Goal: Information Seeking & Learning: Learn about a topic

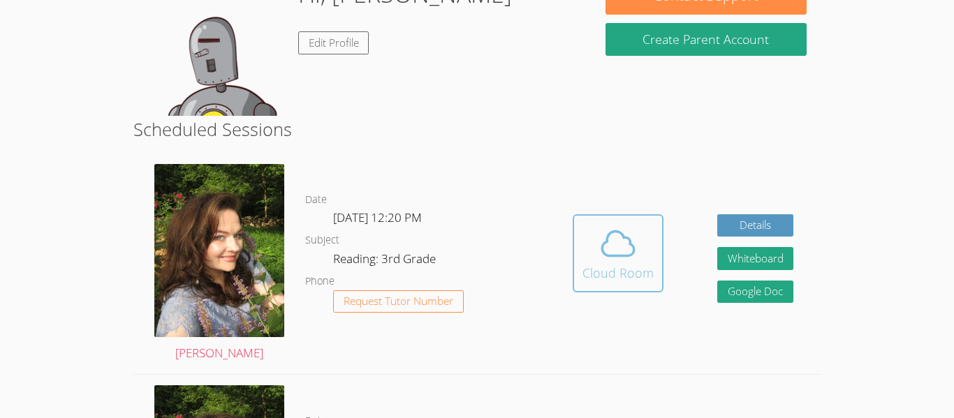
scroll to position [158, 0]
click at [613, 224] on icon at bounding box center [617, 243] width 39 height 39
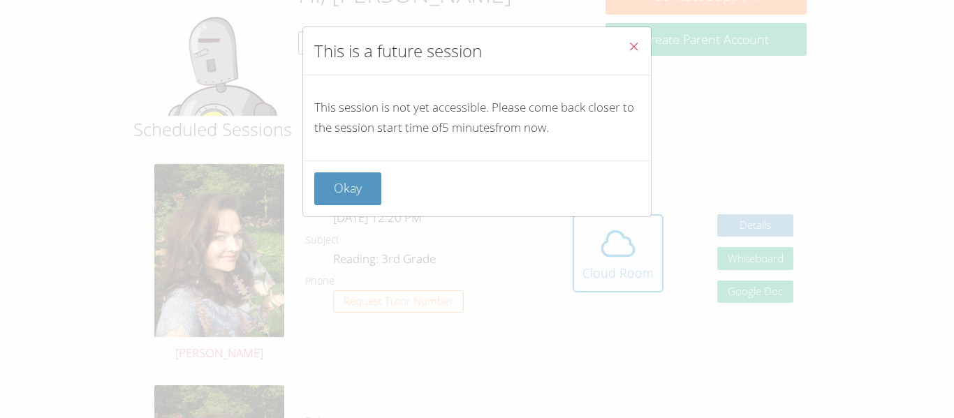
click at [685, 75] on div "This is a future session This session is not yet accessible. Please come back c…" at bounding box center [477, 209] width 954 height 418
click at [635, 53] on span "Close" at bounding box center [634, 48] width 12 height 16
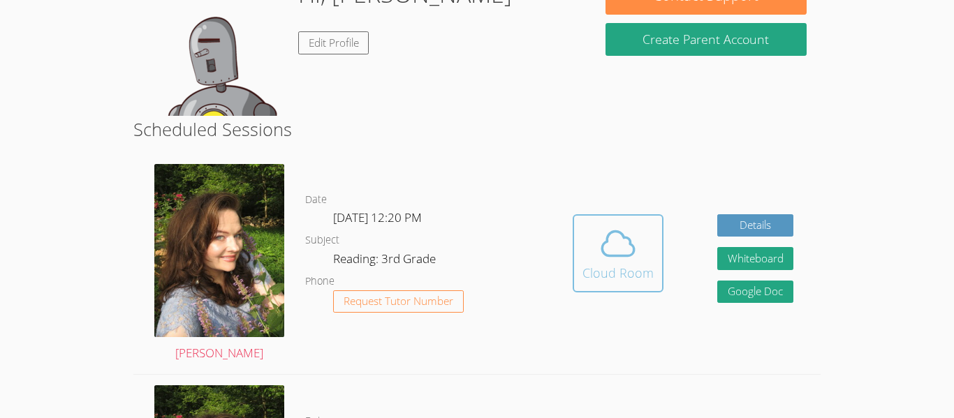
click at [619, 224] on icon at bounding box center [617, 243] width 39 height 39
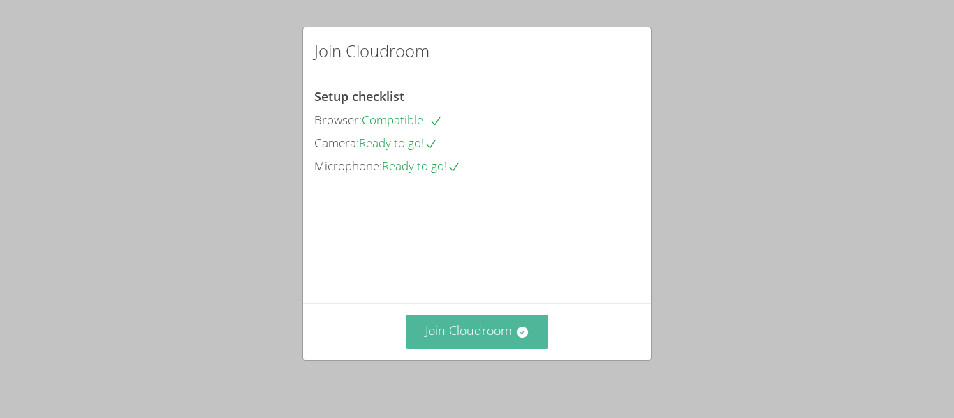
click at [474, 318] on button "Join Cloudroom" at bounding box center [477, 332] width 143 height 34
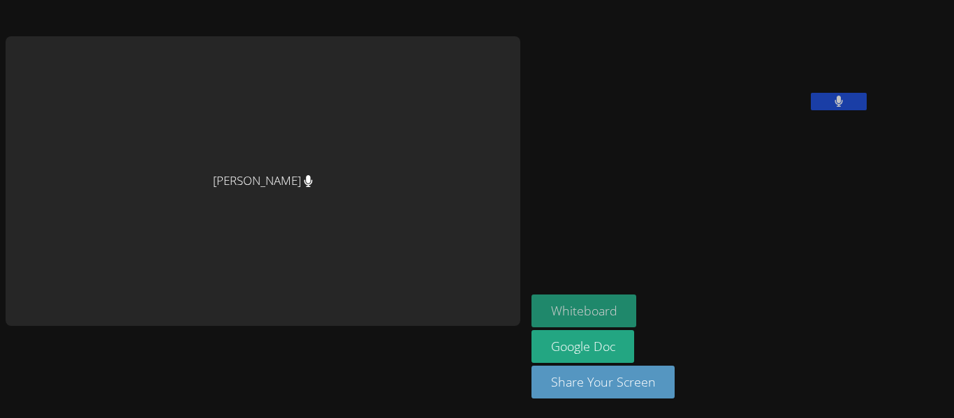
click at [531, 307] on button "Whiteboard" at bounding box center [583, 311] width 105 height 33
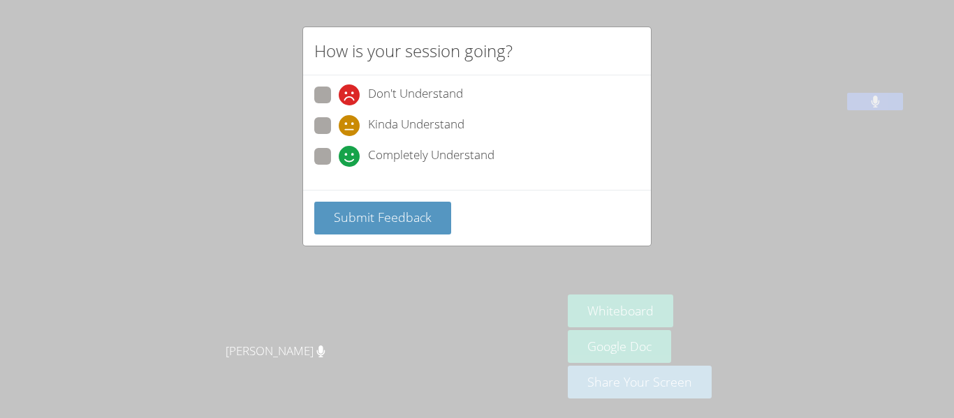
click at [339, 167] on span at bounding box center [339, 167] width 0 height 0
click at [339, 148] on input "Completely Understand" at bounding box center [345, 154] width 12 height 12
radio input "true"
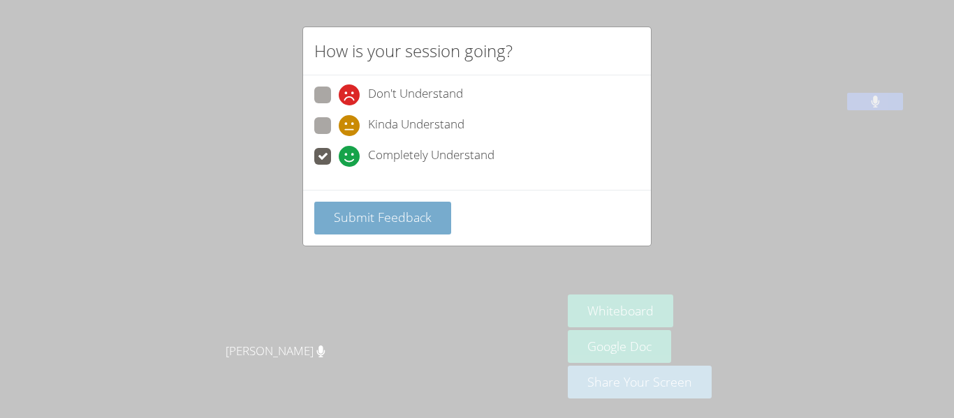
click at [343, 205] on button "Submit Feedback" at bounding box center [382, 218] width 137 height 33
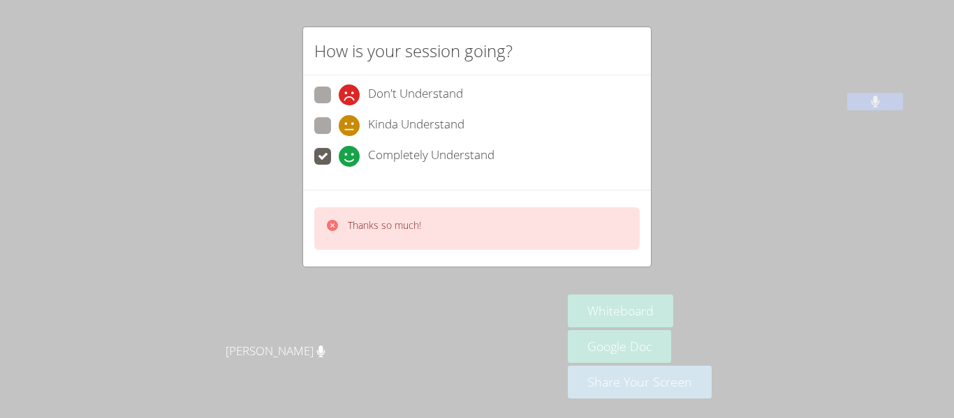
click at [162, 272] on div "How is your session going? Don't Understand Kinda Understand Completely Underst…" at bounding box center [477, 209] width 954 height 418
click at [339, 105] on span at bounding box center [339, 105] width 0 height 0
click at [339, 94] on input "Don't Understand" at bounding box center [345, 93] width 12 height 12
radio input "true"
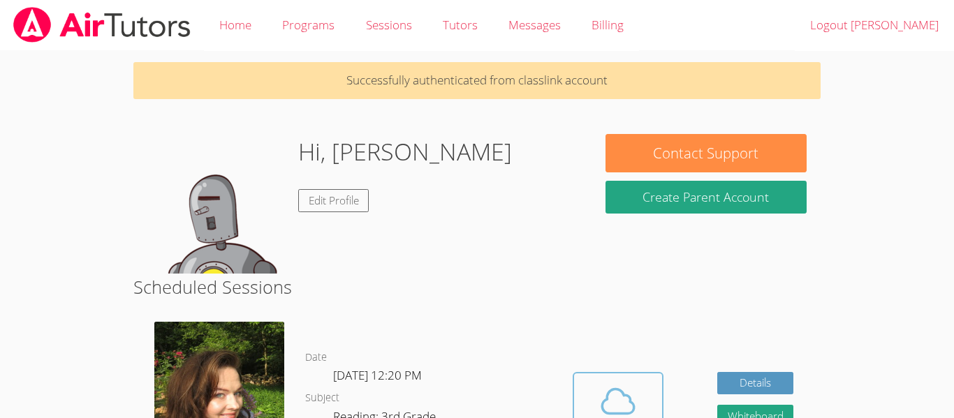
click at [596, 395] on span at bounding box center [617, 401] width 71 height 39
click at [594, 404] on span at bounding box center [617, 401] width 71 height 39
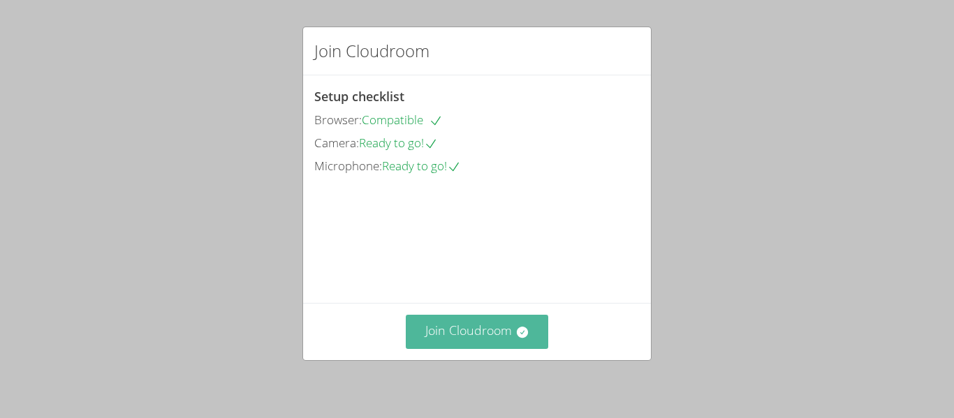
click at [478, 325] on button "Join Cloudroom" at bounding box center [477, 332] width 143 height 34
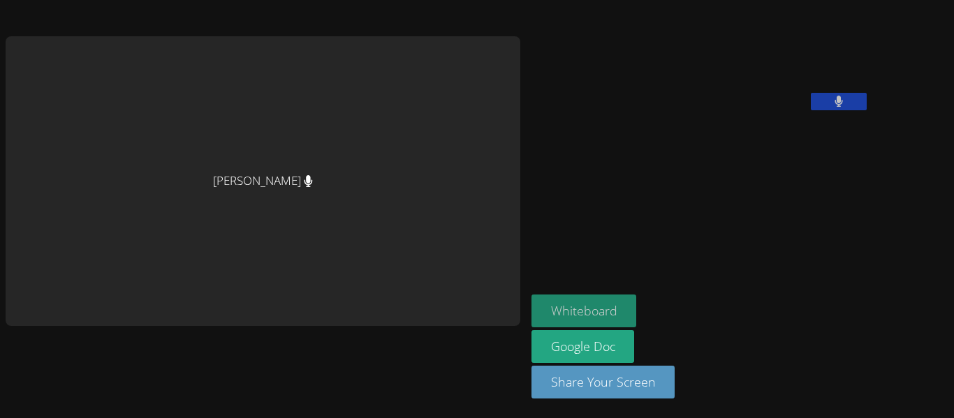
click at [531, 316] on button "Whiteboard" at bounding box center [583, 311] width 105 height 33
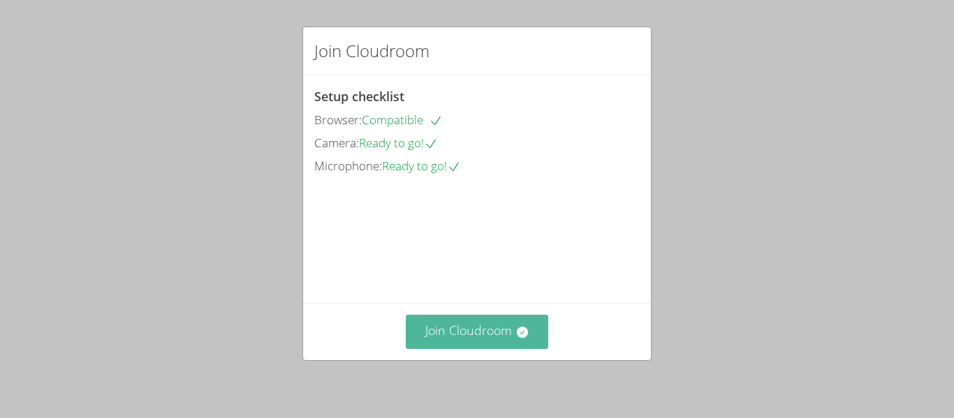
click at [466, 324] on button "Join Cloudroom" at bounding box center [477, 332] width 143 height 34
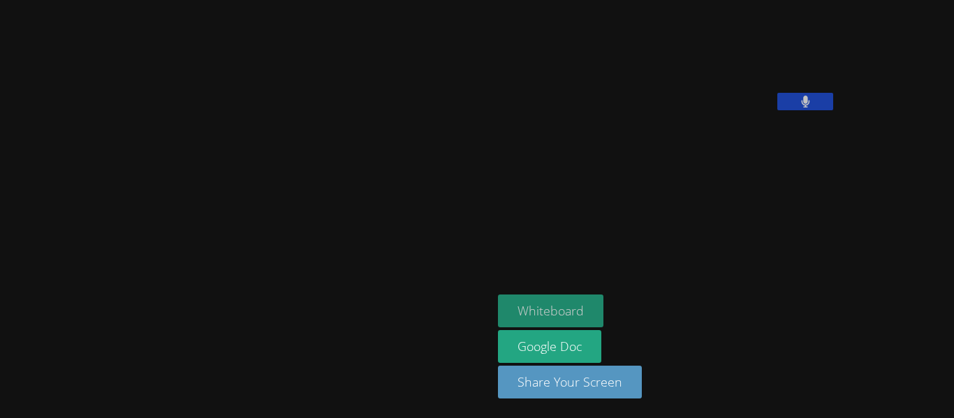
click at [498, 309] on button "Whiteboard" at bounding box center [550, 311] width 105 height 33
